Goal: Task Accomplishment & Management: Use online tool/utility

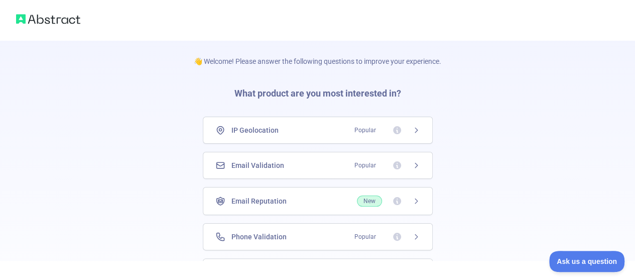
drag, startPoint x: 615, startPoint y: 98, endPoint x: 631, endPoint y: 122, distance: 29.0
click at [631, 122] on div "👋 Welcome! Please answer the following questions to improve your experience. Wh…" at bounding box center [317, 184] width 635 height 369
drag, startPoint x: 631, startPoint y: 122, endPoint x: 639, endPoint y: 128, distance: 10.5
click at [635, 128] on html "👋 Welcome! Please answer the following questions to improve your experience. Wh…" at bounding box center [317, 138] width 635 height 277
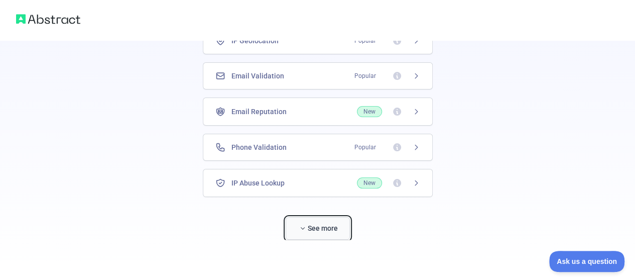
click at [322, 227] on button "See more" at bounding box center [318, 228] width 64 height 23
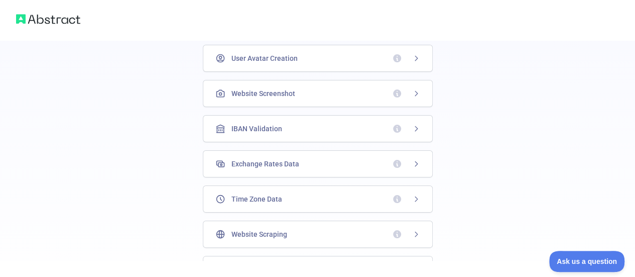
scroll to position [362, 0]
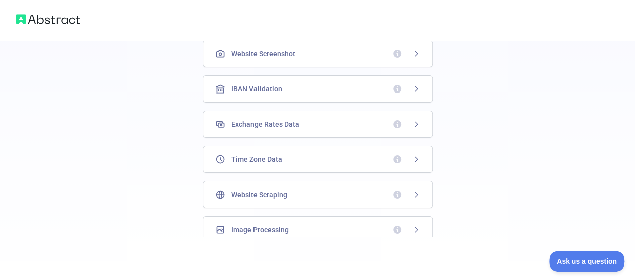
click at [75, 19] on img at bounding box center [48, 19] width 64 height 14
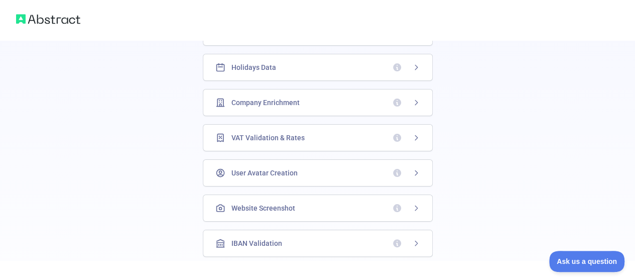
scroll to position [210, 0]
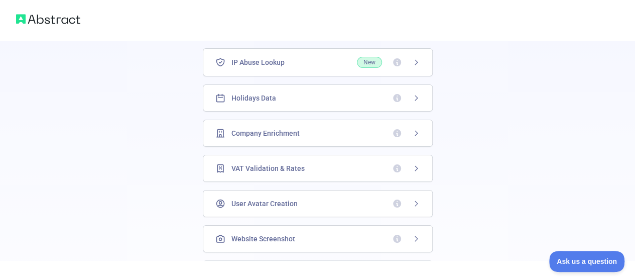
click at [321, 94] on div "Holidays Data" at bounding box center [317, 98] width 205 height 10
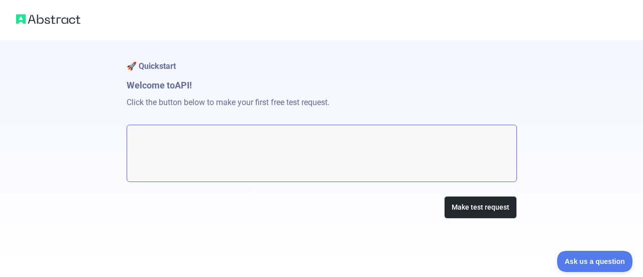
click at [395, 153] on textarea at bounding box center [322, 153] width 390 height 57
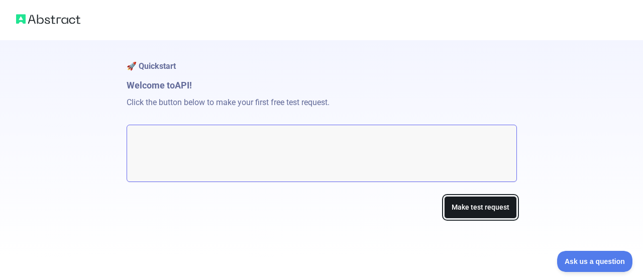
click at [460, 202] on button "Make test request" at bounding box center [480, 207] width 73 height 23
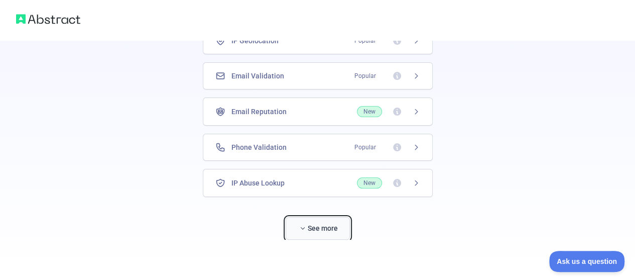
click at [317, 232] on button "See more" at bounding box center [318, 228] width 64 height 23
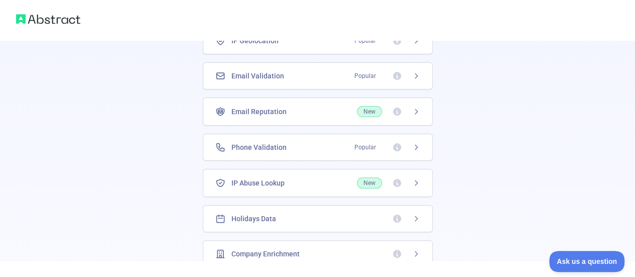
click at [327, 223] on div "Holidays Data" at bounding box center [318, 218] width 230 height 27
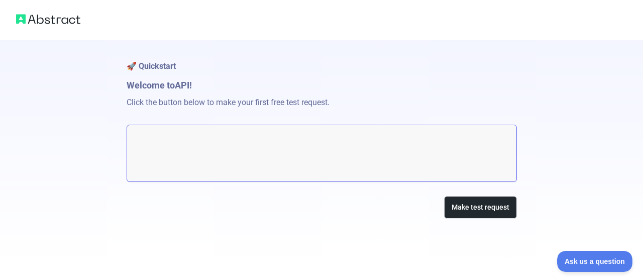
click at [346, 142] on textarea at bounding box center [322, 153] width 390 height 57
click at [455, 155] on textarea at bounding box center [322, 153] width 390 height 57
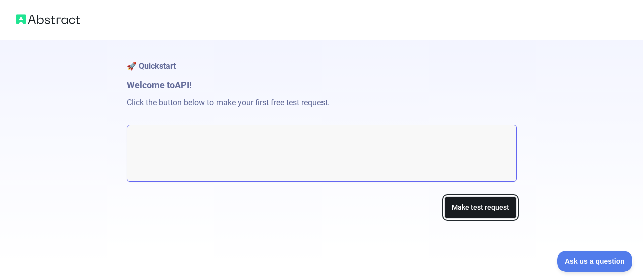
click at [481, 208] on button "Make test request" at bounding box center [480, 207] width 73 height 23
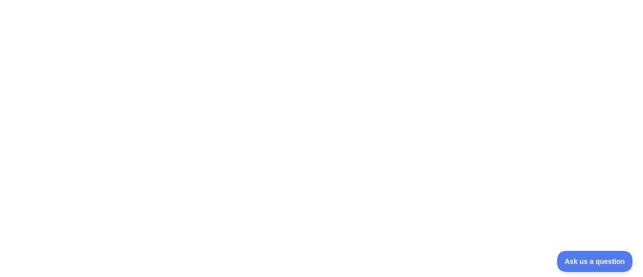
click at [157, 193] on div at bounding box center [321, 138] width 643 height 277
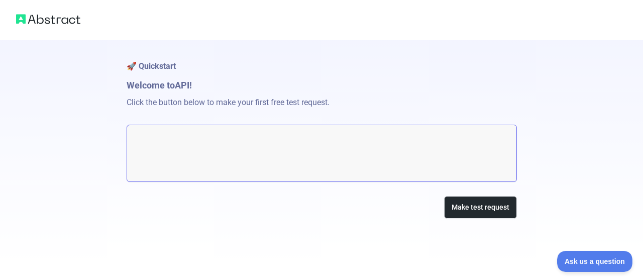
click at [368, 113] on p "Click the button below to make your first free test request." at bounding box center [322, 108] width 390 height 32
click at [351, 146] on textarea at bounding box center [322, 153] width 390 height 57
click at [191, 143] on textarea at bounding box center [322, 153] width 390 height 57
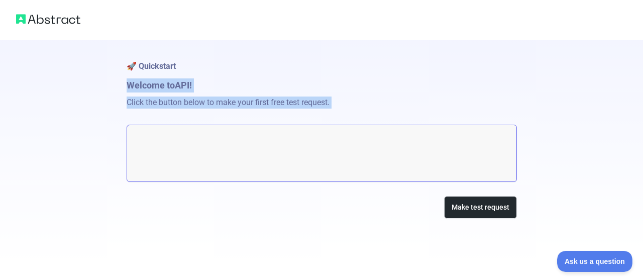
drag, startPoint x: 125, startPoint y: 79, endPoint x: 399, endPoint y: 194, distance: 297.6
click at [399, 194] on div "🚀 Quickstart Welcome to API! Click the button below to make your first free tes…" at bounding box center [321, 129] width 643 height 259
click at [399, 194] on div "🚀 Quickstart Welcome to API! Click the button below to make your first free tes…" at bounding box center [322, 149] width 390 height 218
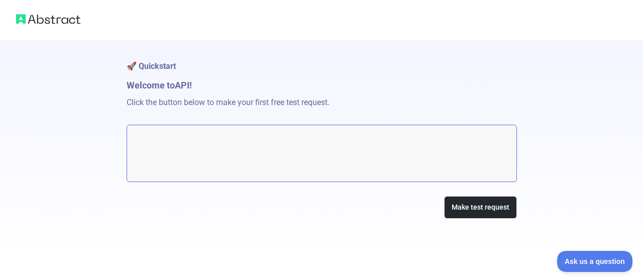
click at [370, 159] on textarea at bounding box center [322, 153] width 390 height 57
drag, startPoint x: 370, startPoint y: 159, endPoint x: 462, endPoint y: 212, distance: 106.4
click at [462, 212] on div "🚀 Quickstart Welcome to API! Click the button below to make your first free tes…" at bounding box center [322, 149] width 390 height 218
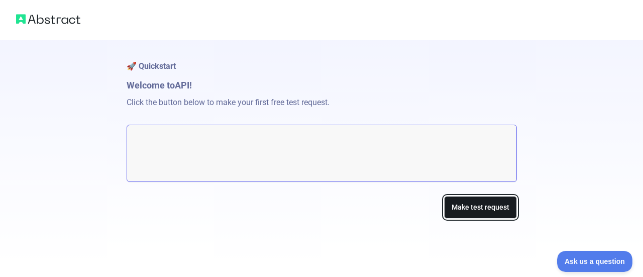
click at [462, 212] on button "Make test request" at bounding box center [480, 207] width 73 height 23
